Goal: Information Seeking & Learning: Check status

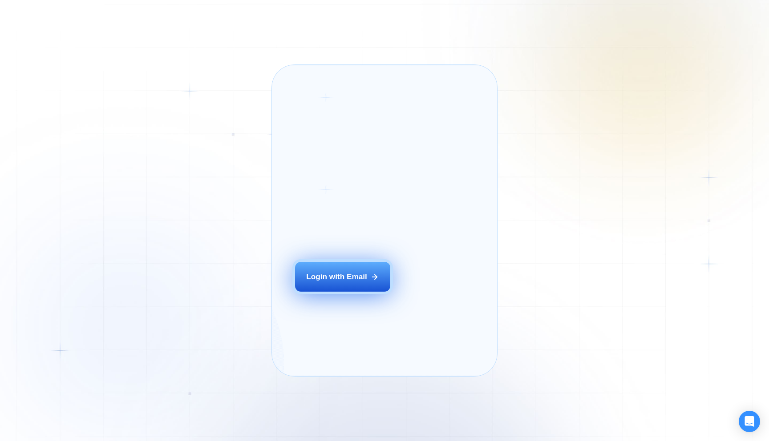
click at [311, 286] on div "Login ‍ Welcome to GigRadar. AI Business Manager for Agencies Login with Email" at bounding box center [354, 221] width 143 height 288
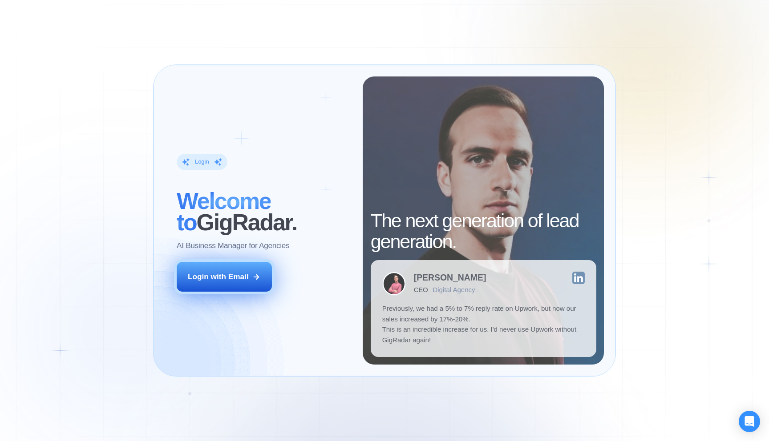
click at [226, 274] on div "Login with Email" at bounding box center [218, 277] width 61 height 11
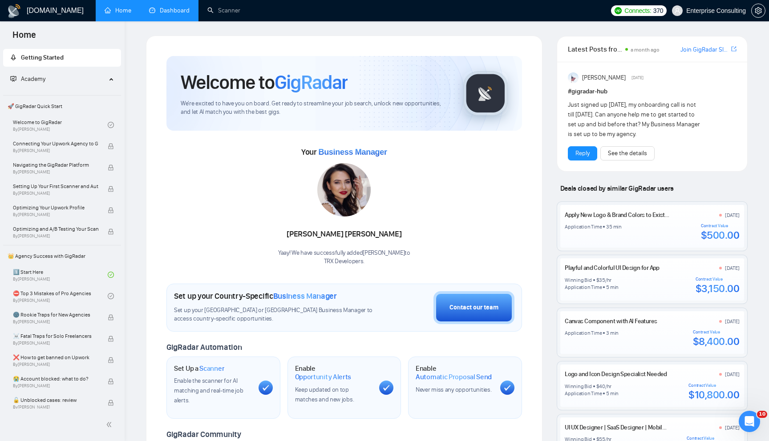
click at [176, 8] on link "Dashboard" at bounding box center [169, 11] width 40 height 8
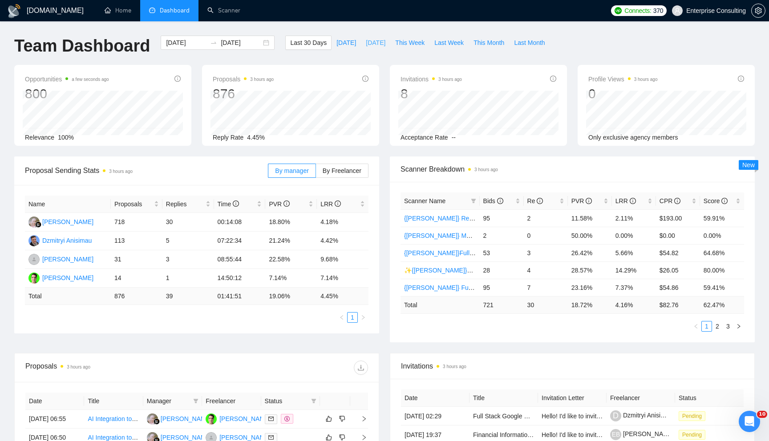
click at [366, 46] on span "[DATE]" at bounding box center [376, 43] width 20 height 10
type input "[DATE]"
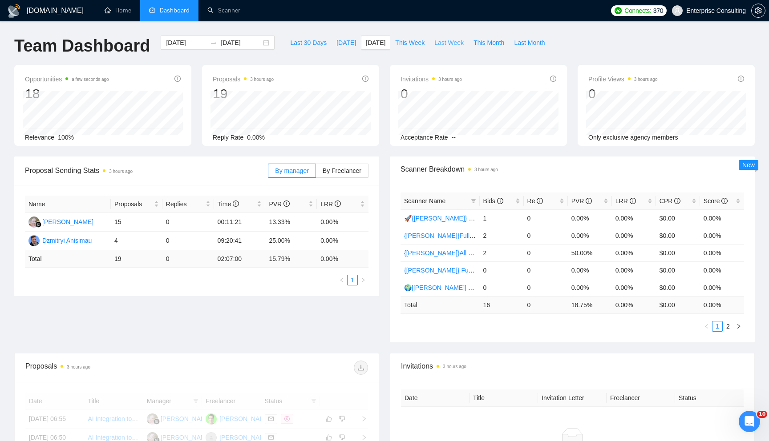
click at [440, 42] on span "Last Week" at bounding box center [448, 43] width 29 height 10
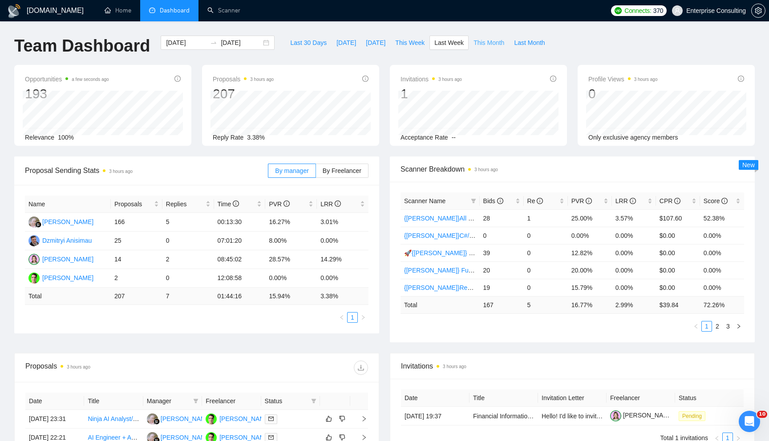
click at [478, 43] on span "This Month" at bounding box center [488, 43] width 31 height 10
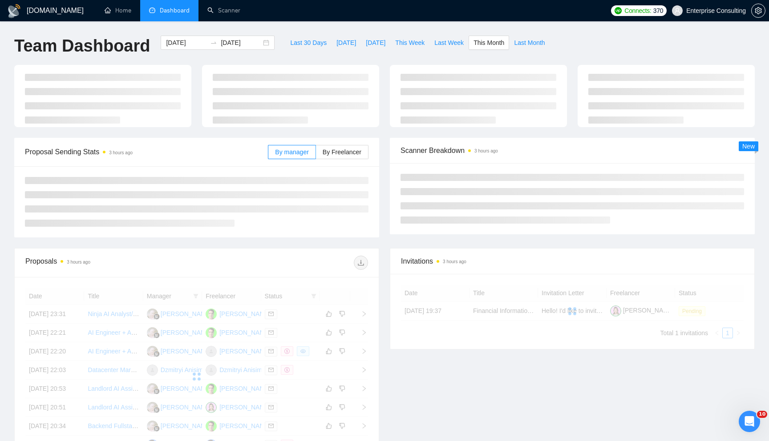
type input "[DATE]"
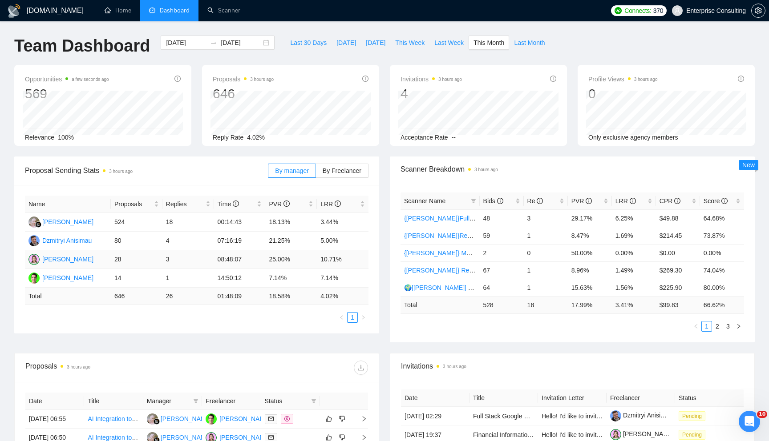
click at [326, 258] on td "10.71%" at bounding box center [343, 259] width 52 height 19
drag, startPoint x: 317, startPoint y: 258, endPoint x: 335, endPoint y: 258, distance: 18.7
click at [334, 258] on td "10.71%" at bounding box center [343, 259] width 52 height 19
click at [335, 258] on td "10.71%" at bounding box center [343, 259] width 52 height 19
click at [738, 327] on icon "right" at bounding box center [738, 326] width 5 height 5
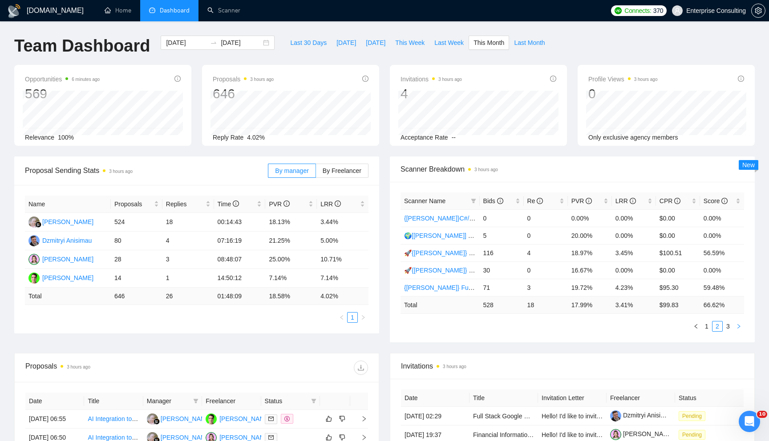
click at [737, 327] on icon "right" at bounding box center [738, 326] width 5 height 5
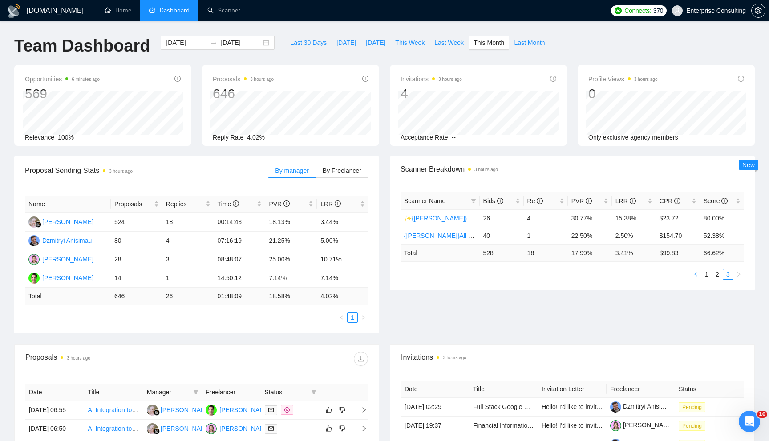
click at [699, 269] on button "button" at bounding box center [695, 274] width 11 height 11
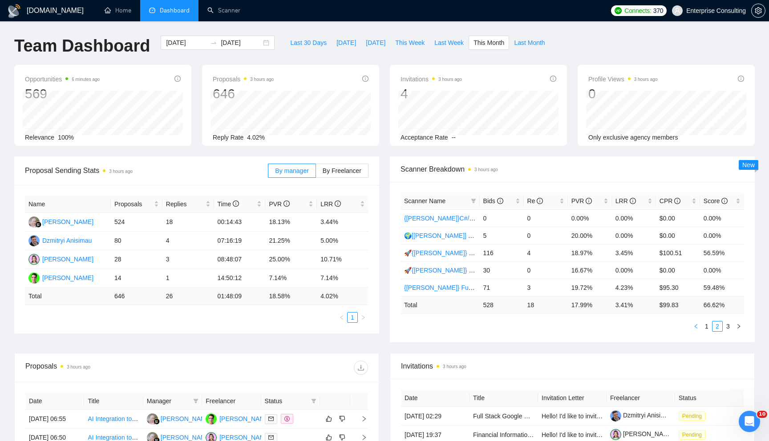
click at [697, 323] on button "button" at bounding box center [695, 326] width 11 height 11
